Goal: Task Accomplishment & Management: Manage account settings

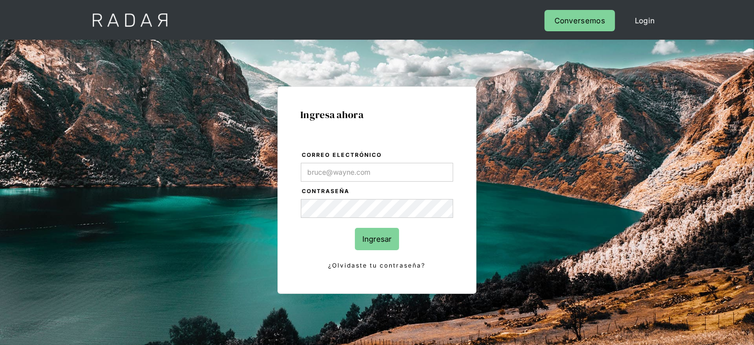
type input "[PERSON_NAME][EMAIL_ADDRESS][DOMAIN_NAME]"
click at [387, 239] on input "Ingresar" at bounding box center [377, 239] width 44 height 22
click at [406, 173] on input "Correo electrónico" at bounding box center [377, 172] width 152 height 19
type input "[PERSON_NAME][EMAIL_ADDRESS][DOMAIN_NAME]"
click at [379, 247] on input "Ingresar" at bounding box center [377, 239] width 44 height 22
